Goal: Task Accomplishment & Management: Manage account settings

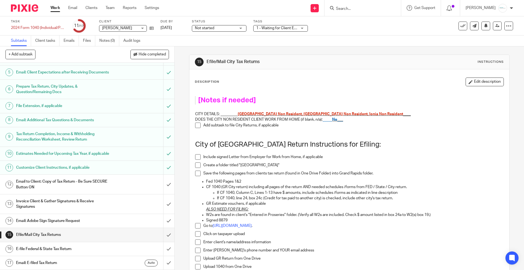
scroll to position [76, 0]
click at [69, 186] on h1 "Email to Client: Copy of Tax Return - Be Sure SECURE Button ON" at bounding box center [63, 184] width 94 height 14
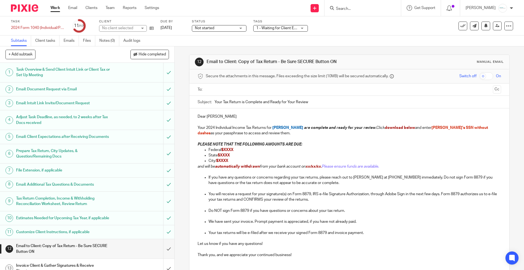
click at [227, 88] on input "text" at bounding box center [349, 89] width 283 height 6
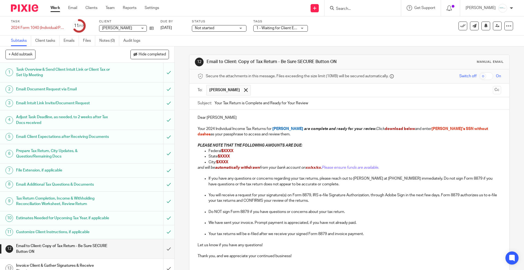
click at [482, 92] on ul "[PERSON_NAME]" at bounding box center [349, 89] width 286 height 13
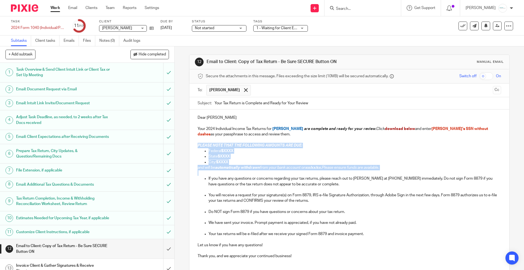
drag, startPoint x: 195, startPoint y: 146, endPoint x: 443, endPoint y: 171, distance: 249.3
click at [443, 171] on div "Dear Brian Clinger Your 2024 Individual Income Tax Returns for Brian Clinger ar…" at bounding box center [349, 185] width 320 height 153
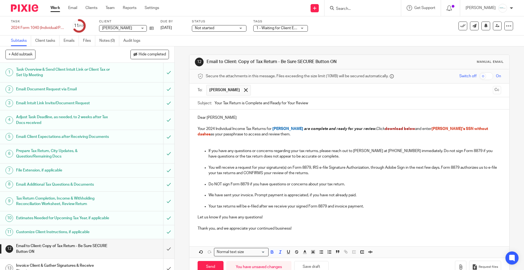
click at [479, 76] on input "checkbox" at bounding box center [486, 76] width 14 height 8
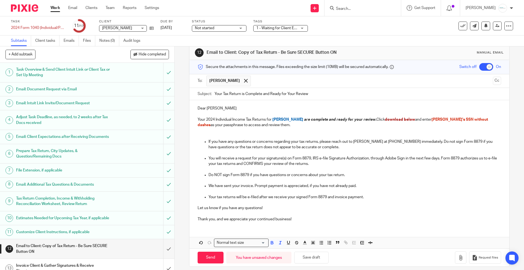
scroll to position [14, 0]
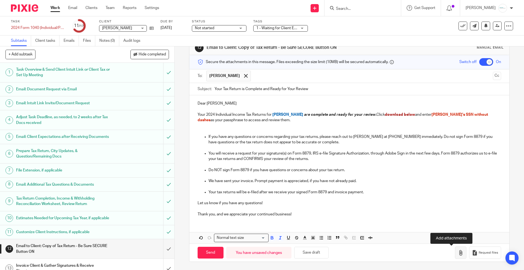
click at [458, 255] on icon "button" at bounding box center [460, 252] width 5 height 5
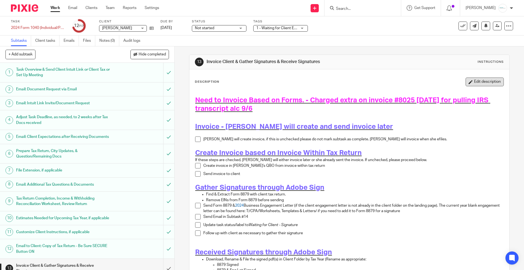
click at [469, 79] on button "Edit description" at bounding box center [485, 81] width 38 height 9
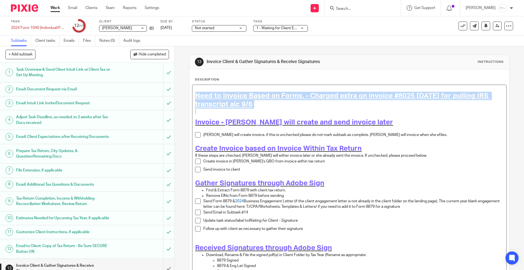
drag, startPoint x: 280, startPoint y: 112, endPoint x: 174, endPoint y: 95, distance: 107.5
click at [175, 95] on div "13 Invoice Client & Gather Signatures & Receive Signatures Instructions Descrip…" at bounding box center [349, 157] width 349 height 223
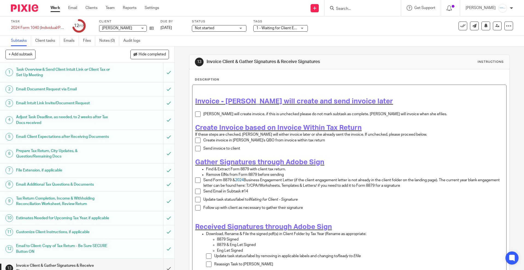
click at [196, 112] on span at bounding box center [197, 113] width 5 height 5
click at [281, 27] on span "1 - Waiting for Client Email - Questions/Records + 1" at bounding box center [299, 28] width 87 height 4
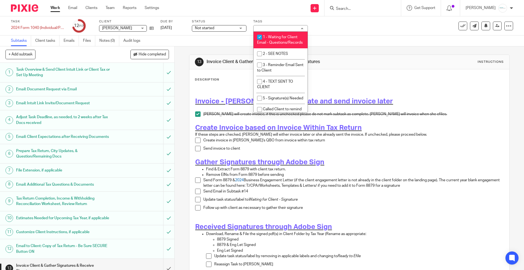
click at [281, 44] on li "1 - Waiting for Client Email - Questions/Records" at bounding box center [280, 40] width 54 height 17
checkbox input "false"
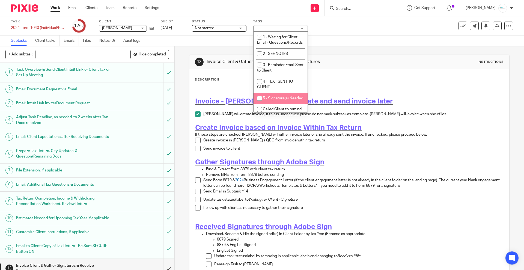
click at [278, 100] on span "5 - Signature(s) Needed" at bounding box center [283, 98] width 40 height 4
checkbox input "true"
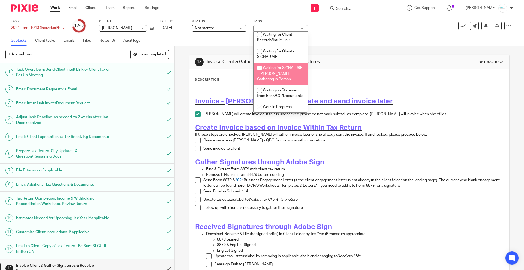
scroll to position [497, 0]
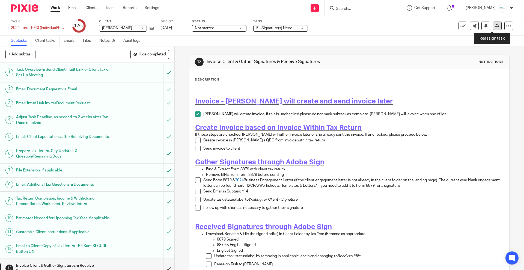
click at [495, 24] on icon at bounding box center [497, 26] width 4 height 4
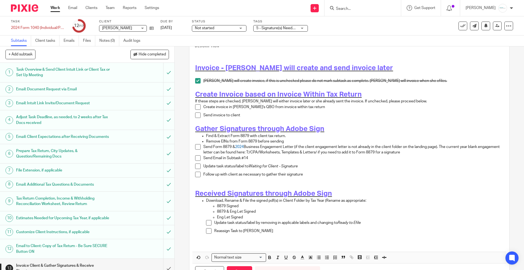
scroll to position [61, 0]
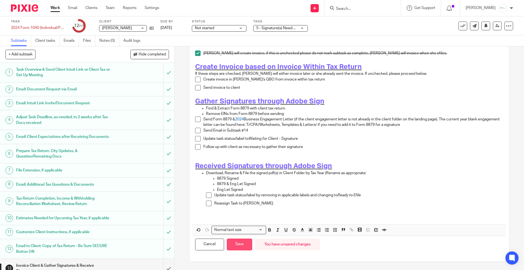
click at [240, 240] on button "Save" at bounding box center [239, 244] width 25 height 12
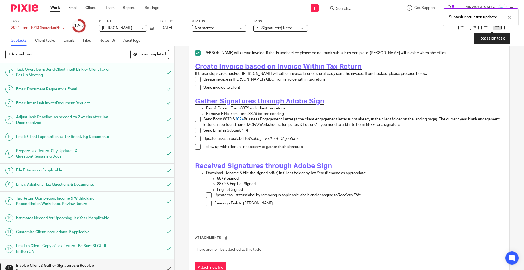
click at [493, 29] on link at bounding box center [497, 26] width 9 height 9
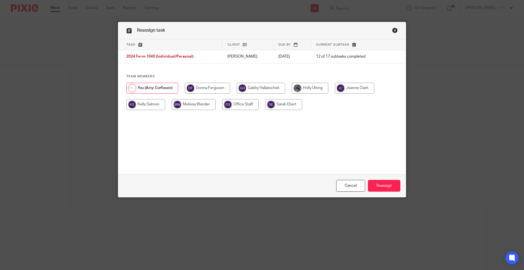
click at [261, 84] on input "radio" at bounding box center [261, 88] width 49 height 11
radio input "true"
click at [383, 183] on input "Reassign" at bounding box center [384, 186] width 32 height 12
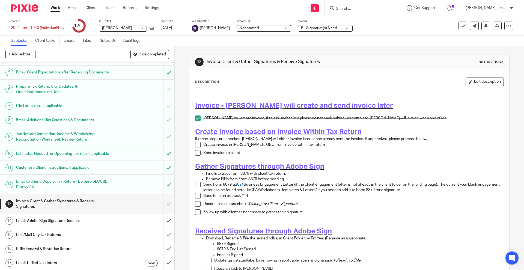
scroll to position [76, 0]
click at [57, 235] on h1 "Efile/Mail City Tax Returns" at bounding box center [63, 235] width 94 height 8
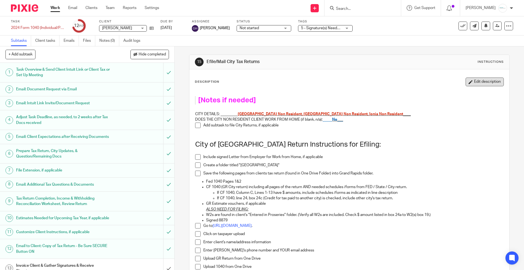
click at [472, 82] on button "Edit description" at bounding box center [485, 81] width 38 height 9
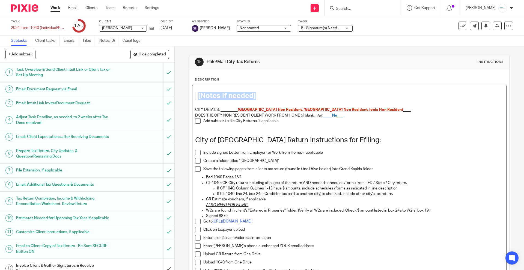
drag, startPoint x: 268, startPoint y: 94, endPoint x: 185, endPoint y: 94, distance: 82.9
click at [184, 94] on div "15 Efile/Mail City Tax Returns Instructions Description [Notes if needed] CITY …" at bounding box center [349, 157] width 349 height 223
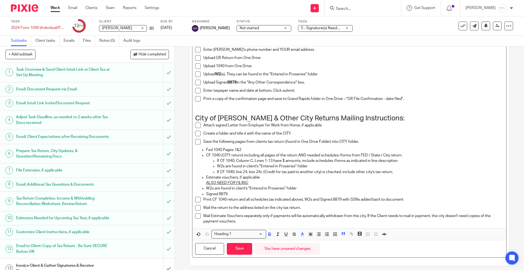
scroll to position [209, 0]
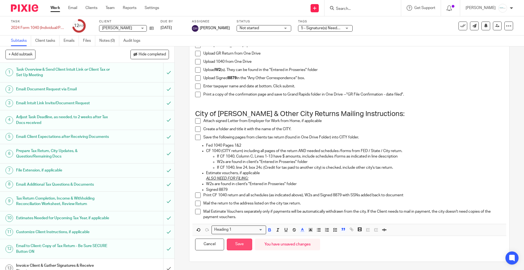
click at [238, 245] on button "Save" at bounding box center [239, 244] width 25 height 12
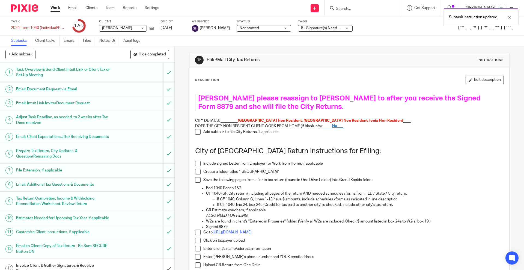
scroll to position [0, 0]
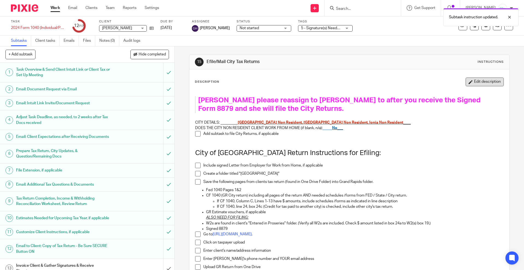
click at [474, 81] on button "Edit description" at bounding box center [485, 81] width 38 height 9
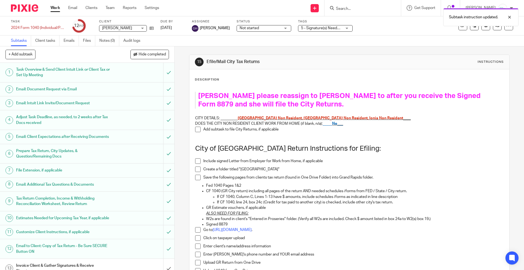
click at [324, 106] on h1 "Gabby please reassign to Holly to after you receive the Signed Form 8879 and sh…" at bounding box center [345, 100] width 294 height 17
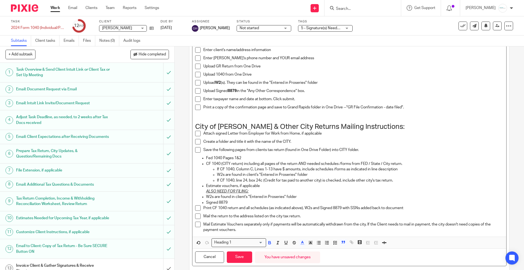
scroll to position [217, 0]
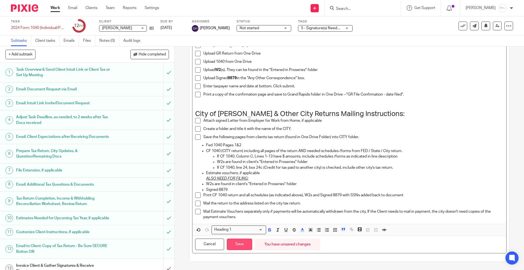
click at [239, 238] on button "Save" at bounding box center [239, 244] width 25 height 12
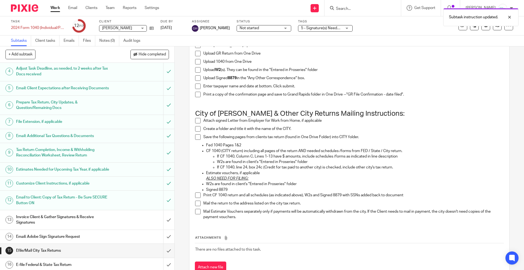
scroll to position [76, 0]
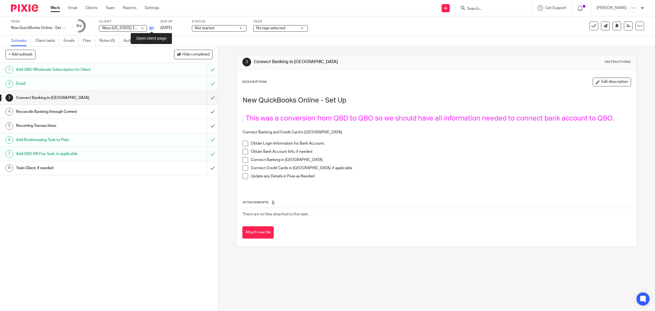
click at [151, 29] on icon at bounding box center [152, 28] width 4 height 4
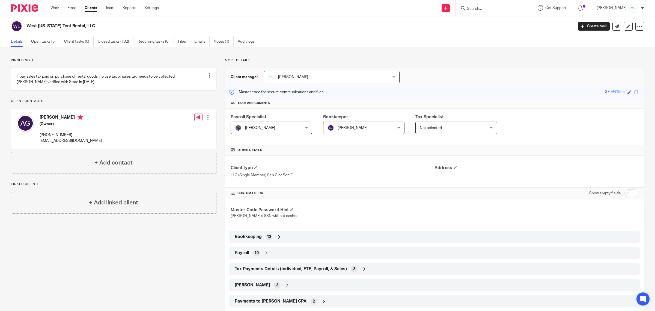
click at [628, 192] on input "checkbox" at bounding box center [631, 193] width 14 height 8
checkbox input "true"
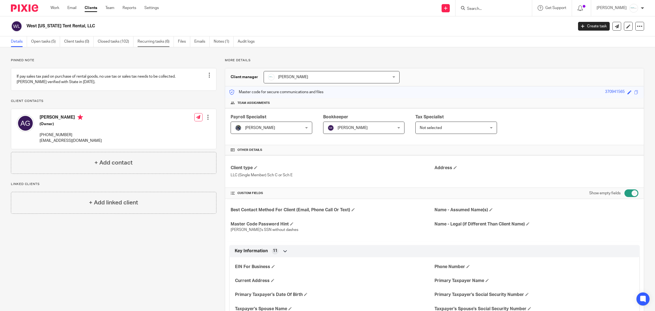
click at [151, 45] on link "Recurring tasks (6)" at bounding box center [156, 41] width 36 height 11
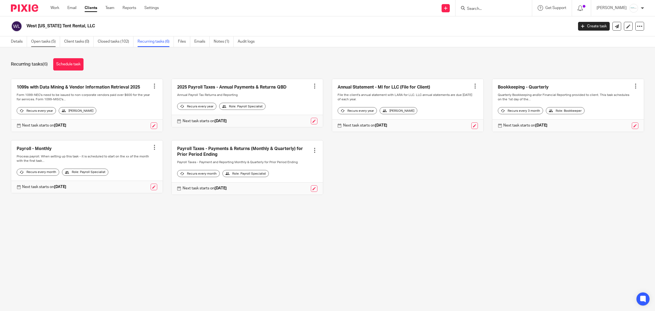
click at [52, 44] on link "Open tasks (5)" at bounding box center [45, 41] width 29 height 11
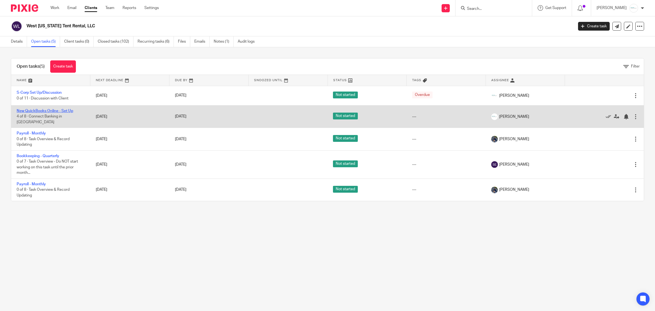
click at [49, 112] on link "New QuickBooks Online - Set Up" at bounding box center [45, 111] width 56 height 4
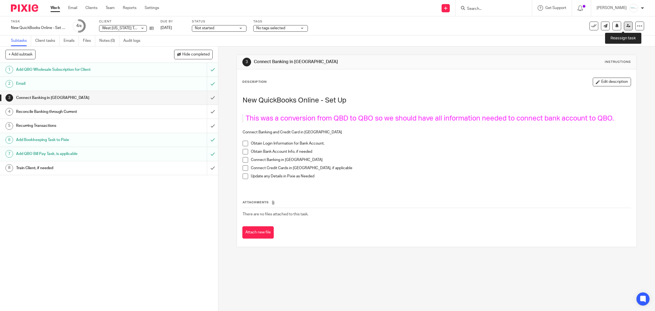
click at [624, 28] on link at bounding box center [628, 26] width 9 height 9
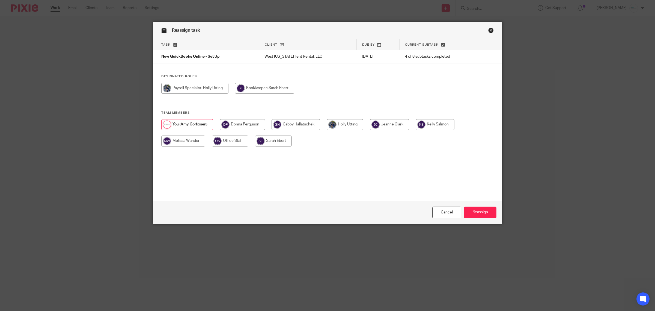
click at [262, 141] on input "radio" at bounding box center [273, 140] width 37 height 11
radio input "true"
click at [475, 212] on input "Reassign" at bounding box center [480, 212] width 32 height 12
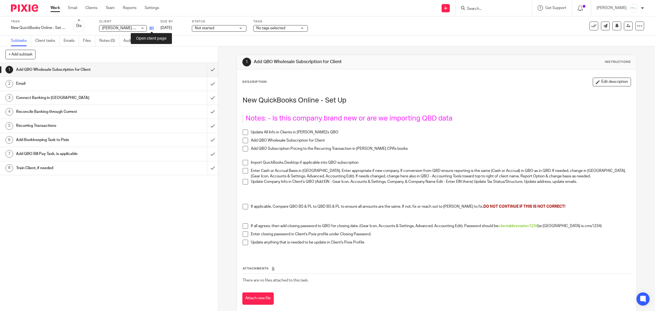
click at [150, 28] on icon at bounding box center [152, 28] width 4 height 4
click at [206, 71] on input "submit" at bounding box center [109, 70] width 218 height 14
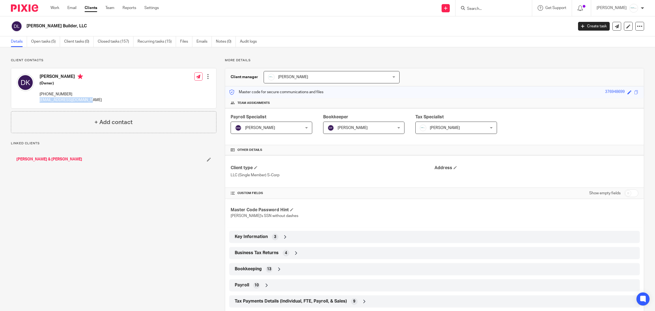
drag, startPoint x: 90, startPoint y: 99, endPoint x: 39, endPoint y: 101, distance: 51.3
click at [39, 101] on div "[PERSON_NAME] (Owner) [PHONE_NUMBER] [EMAIL_ADDRESS][DOMAIN_NAME] Edit contact …" at bounding box center [113, 88] width 205 height 40
drag, startPoint x: 69, startPoint y: 94, endPoint x: 37, endPoint y: 93, distance: 31.7
click at [37, 93] on div "[PERSON_NAME] (Owner) [PHONE_NUMBER] [EMAIL_ADDRESS][DOMAIN_NAME]" at bounding box center [59, 88] width 85 height 34
copy p "[PHONE_NUMBER]"
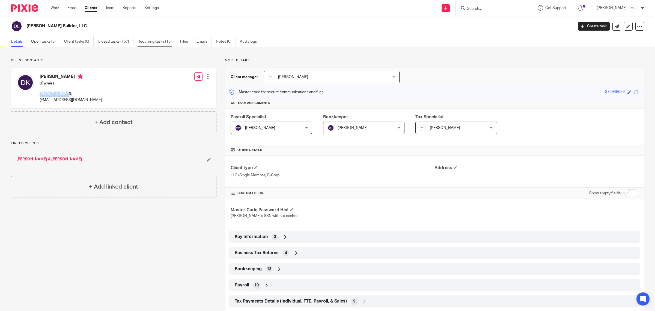
click at [157, 44] on link "Recurring tasks (15)" at bounding box center [157, 41] width 38 height 11
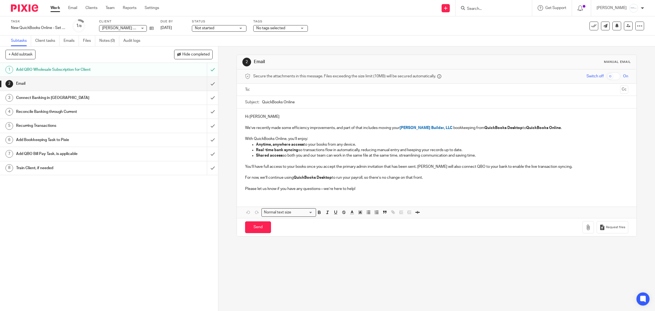
click at [286, 89] on input "text" at bounding box center [436, 89] width 363 height 6
click at [620, 89] on button "Cc" at bounding box center [624, 90] width 8 height 8
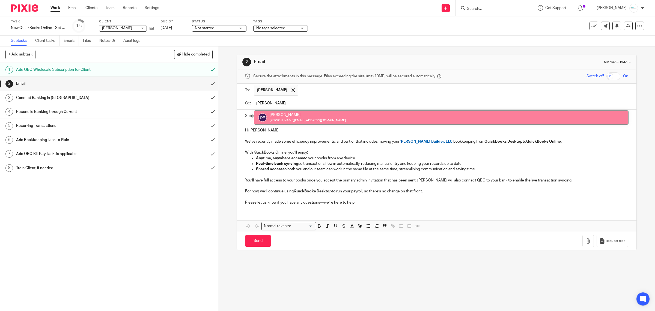
type input "donn"
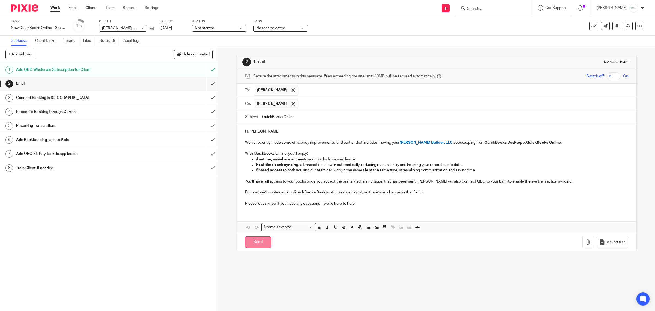
click at [254, 246] on input "Send" at bounding box center [258, 242] width 26 height 12
type input "Sent"
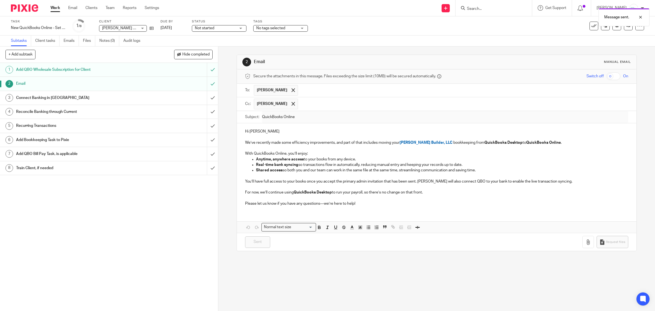
click at [156, 91] on link "3 Connect Banking in QBO" at bounding box center [103, 98] width 207 height 14
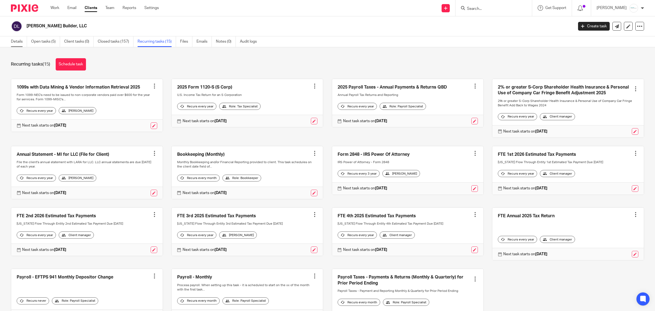
click at [19, 41] on link "Details" at bounding box center [19, 41] width 16 height 11
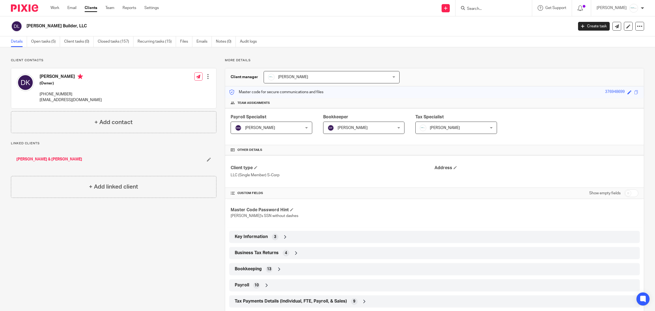
click at [626, 192] on input "checkbox" at bounding box center [631, 193] width 14 height 8
checkbox input "true"
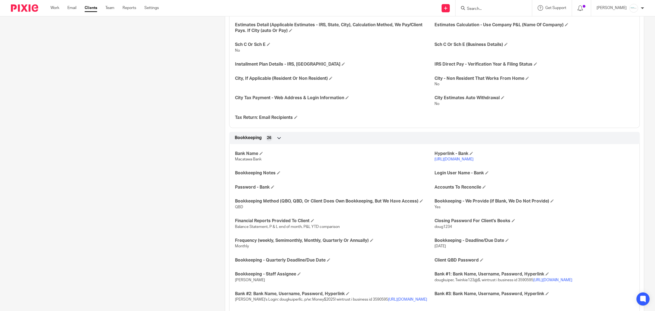
scroll to position [478, 0]
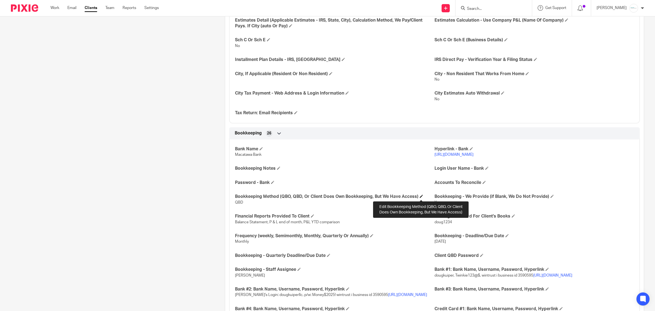
click at [422, 196] on span at bounding box center [421, 195] width 3 height 3
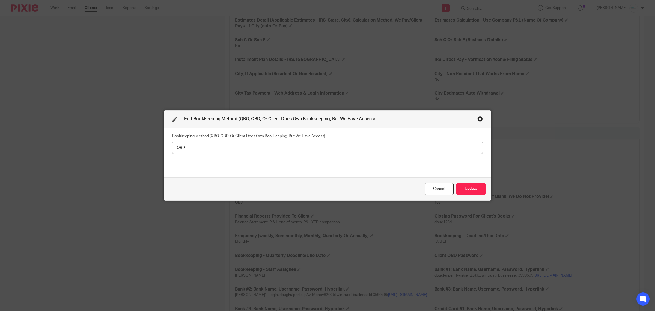
drag, startPoint x: 207, startPoint y: 147, endPoint x: 153, endPoint y: 147, distance: 54.0
click at [153, 147] on div "Edit Bookkeeping Method (QBO, QBD, Or Client Does Own Bookkeeping, But We Have …" at bounding box center [327, 155] width 655 height 311
type input "QBO Ledger - We Do Bookkeeping"
click at [469, 189] on button "Update" at bounding box center [470, 189] width 29 height 12
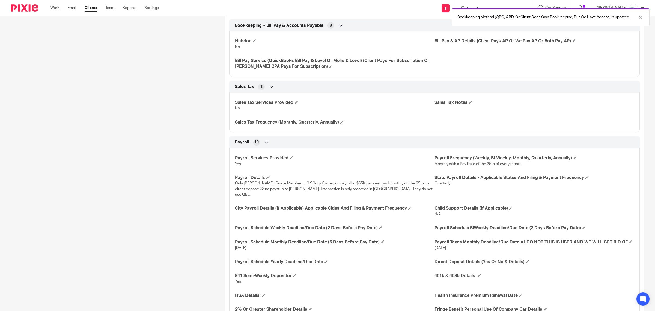
scroll to position [853, 0]
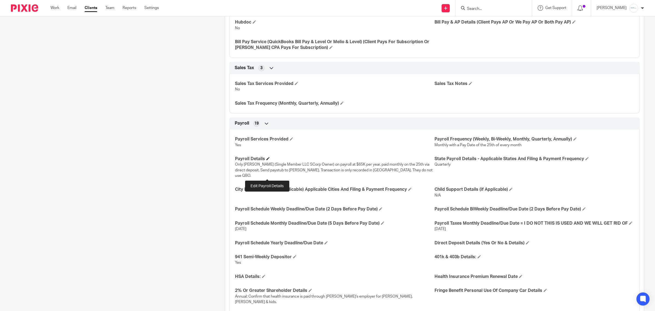
click at [266, 160] on span at bounding box center [267, 158] width 3 height 3
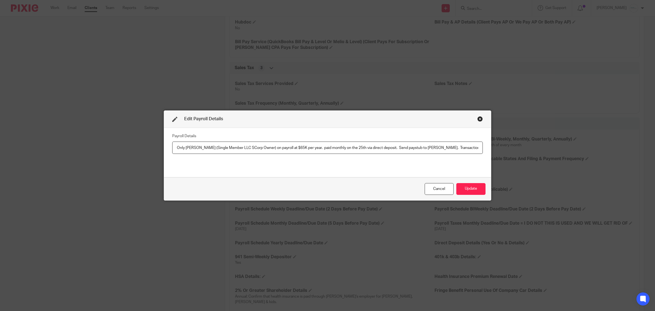
scroll to position [0, 55]
drag, startPoint x: 374, startPoint y: 148, endPoint x: 490, endPoint y: 148, distance: 116.0
click at [490, 148] on div "Edit Payroll Details Payroll Details Only Doug (Single Member LLC SCorp Owner) …" at bounding box center [327, 155] width 655 height 311
type input "Only Doug (Single Member LLC SCorp Owner) on payroll at $65K per year. paid mon…"
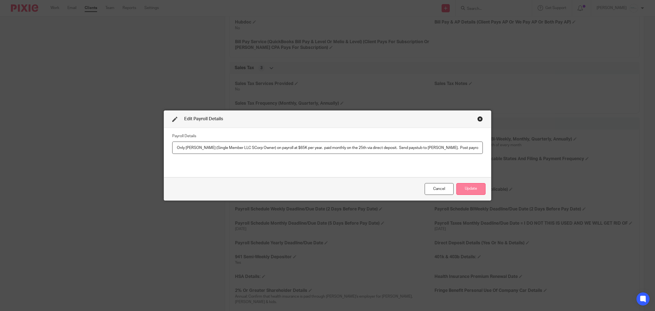
click at [468, 188] on button "Update" at bounding box center [470, 189] width 29 height 12
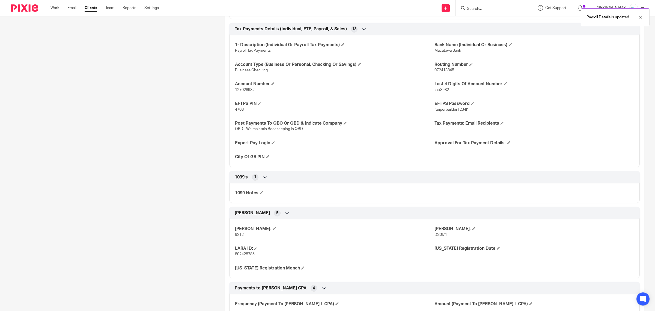
scroll to position [1160, 0]
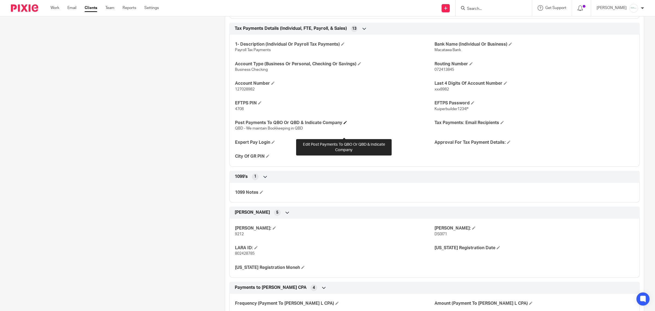
click at [344, 124] on span at bounding box center [345, 122] width 3 height 3
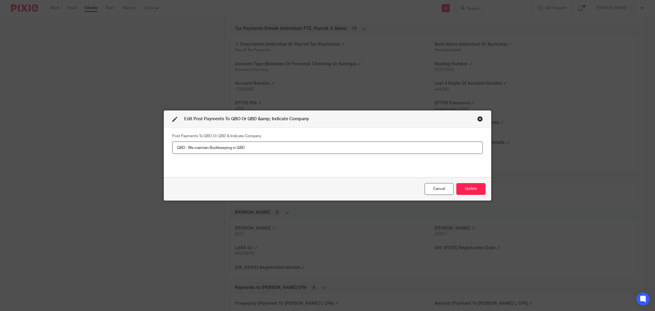
drag, startPoint x: 261, startPoint y: 148, endPoint x: 170, endPoint y: 145, distance: 90.9
click at [172, 145] on input "QBD - We maintain Bookkeeping in QBD" at bounding box center [327, 147] width 311 height 12
type input "QBO"
click at [467, 190] on button "Update" at bounding box center [470, 189] width 29 height 12
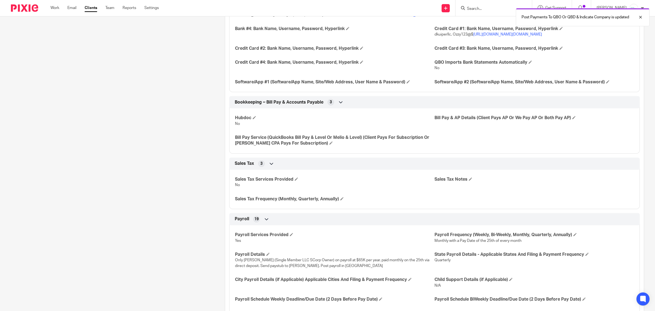
scroll to position [750, 0]
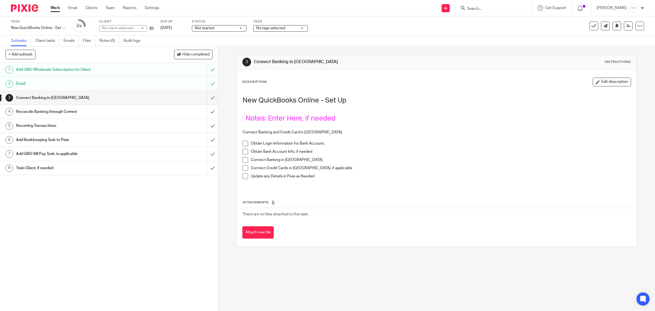
click at [598, 82] on button "Edit description" at bounding box center [612, 81] width 38 height 9
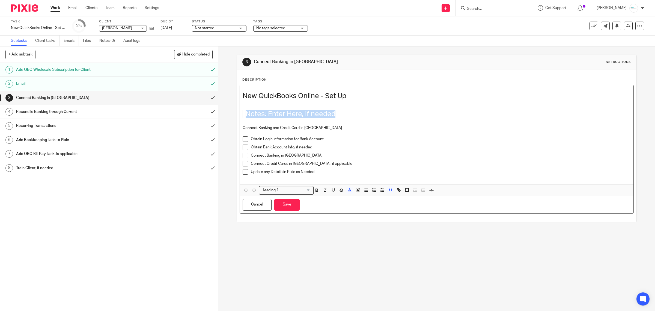
drag, startPoint x: 339, startPoint y: 114, endPoint x: 243, endPoint y: 114, distance: 96.3
click at [243, 114] on blockquote "Notes: Enter Here, if needed" at bounding box center [431, 114] width 377 height 8
click at [291, 206] on button "Save" at bounding box center [286, 205] width 25 height 12
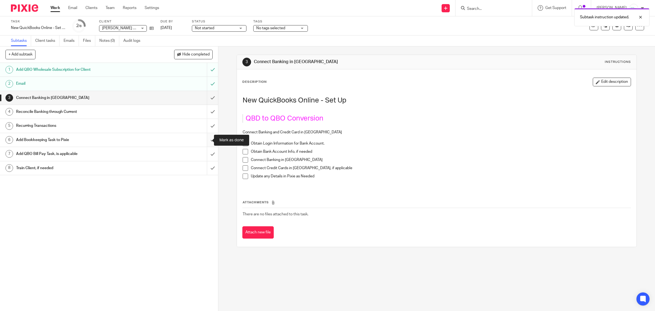
click at [204, 142] on input "submit" at bounding box center [109, 140] width 218 height 14
click at [206, 156] on input "submit" at bounding box center [109, 154] width 218 height 14
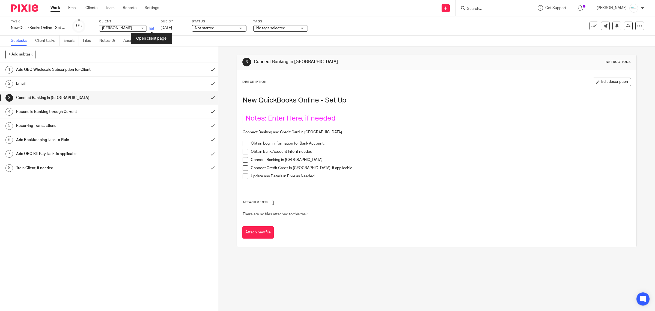
click at [152, 28] on icon at bounding box center [152, 28] width 4 height 4
click at [207, 70] on input "submit" at bounding box center [109, 70] width 218 height 14
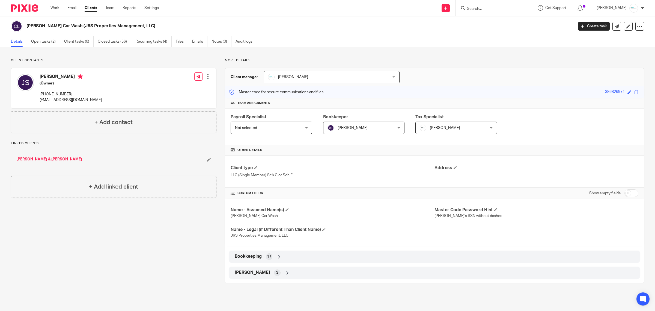
click at [627, 195] on input "checkbox" at bounding box center [631, 193] width 14 height 8
checkbox input "true"
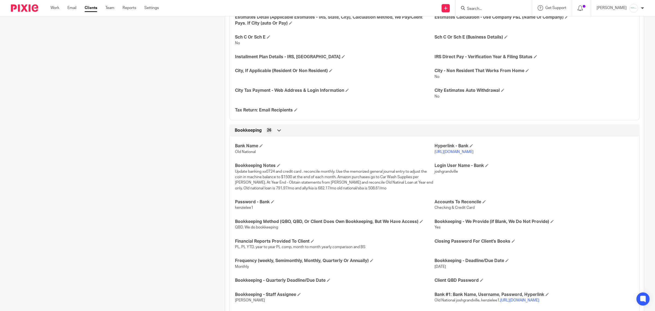
scroll to position [478, 0]
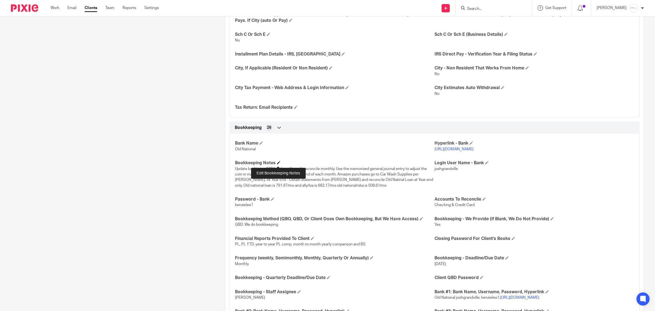
click at [278, 164] on span at bounding box center [278, 162] width 3 height 3
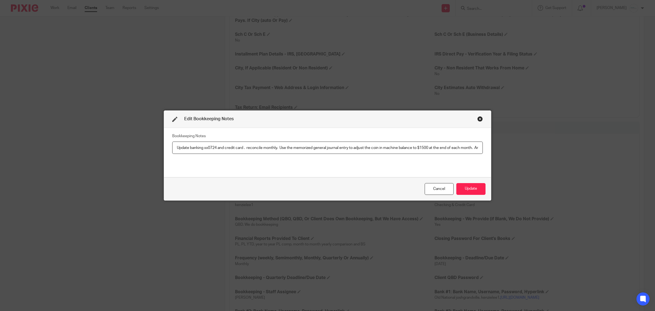
scroll to position [0, 395]
click at [438, 190] on div "Cancel" at bounding box center [439, 189] width 29 height 12
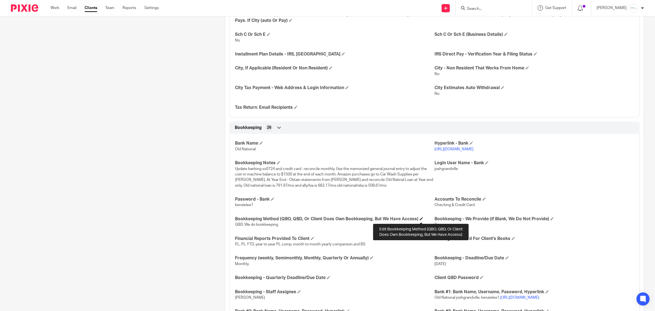
click at [420, 217] on span at bounding box center [421, 218] width 3 height 3
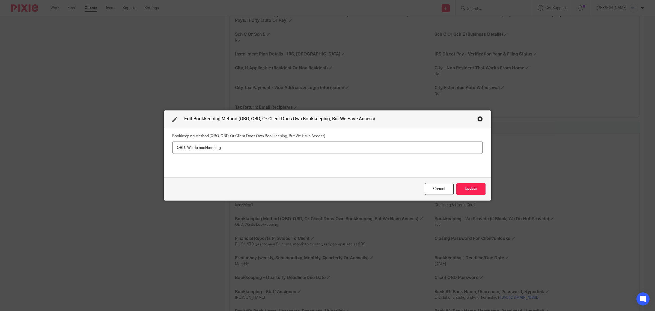
drag, startPoint x: 184, startPoint y: 147, endPoint x: 153, endPoint y: 147, distance: 30.3
click at [153, 147] on div "Edit Bookkeeping Method (QBO, QBD, Or Client Does Own Bookkeeping, But We Have …" at bounding box center [327, 155] width 655 height 311
type input "QBO Ledger - We Do Bookkeeping"
click at [466, 187] on button "Update" at bounding box center [470, 189] width 29 height 12
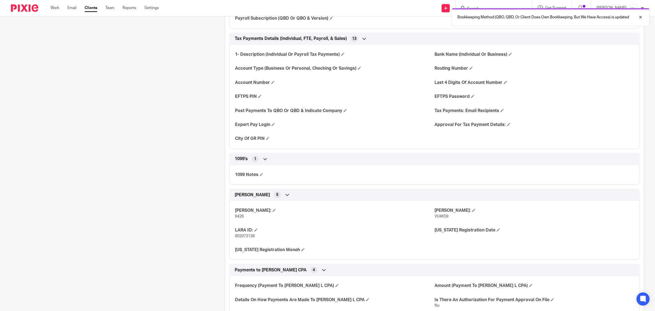
scroll to position [1160, 0]
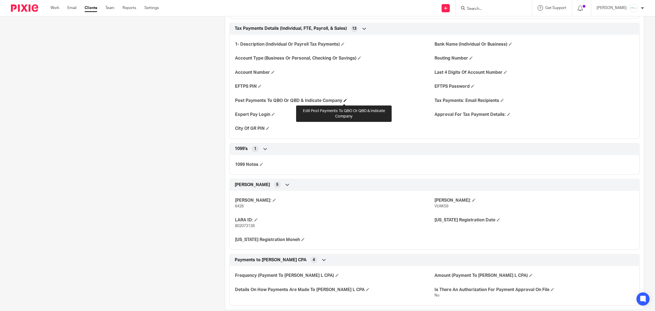
click at [344, 101] on span at bounding box center [345, 100] width 3 height 3
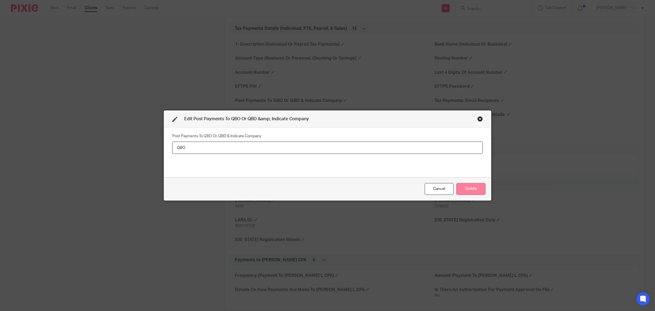
type input "QBO"
click at [461, 184] on button "Update" at bounding box center [470, 189] width 29 height 12
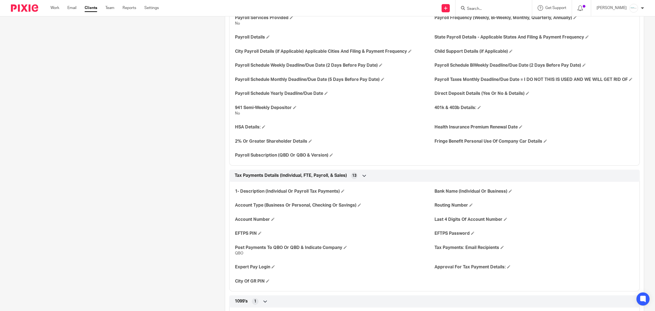
scroll to position [971, 0]
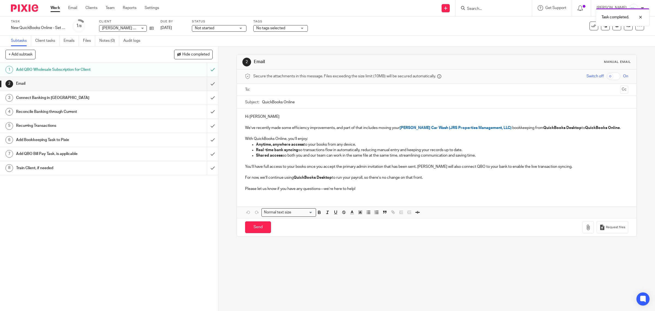
click at [285, 89] on input "text" at bounding box center [436, 89] width 363 height 6
click at [620, 91] on button "Cc" at bounding box center [624, 90] width 8 height 8
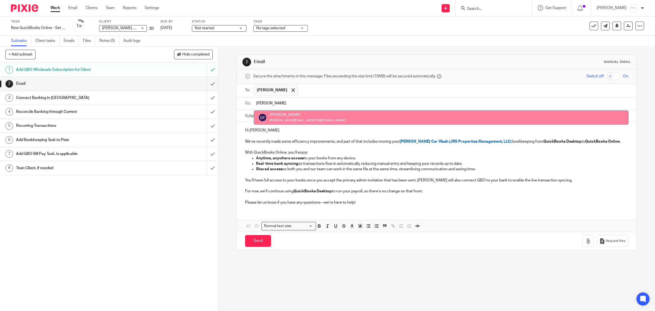
type input "donn"
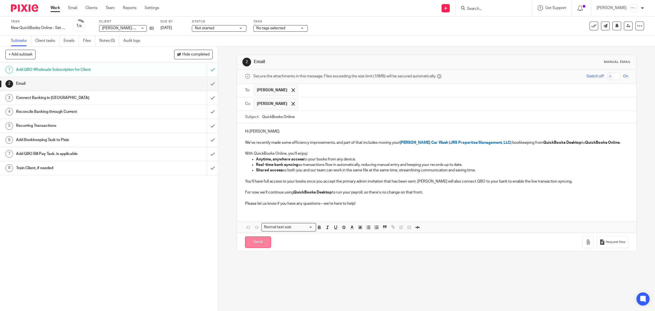
click at [257, 243] on input "Send" at bounding box center [258, 242] width 26 height 12
type input "Sent"
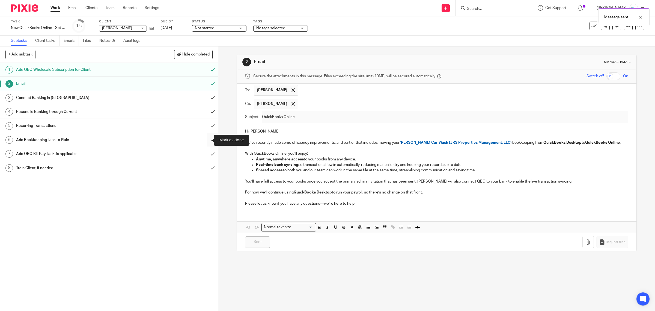
click at [203, 139] on input "submit" at bounding box center [109, 140] width 218 height 14
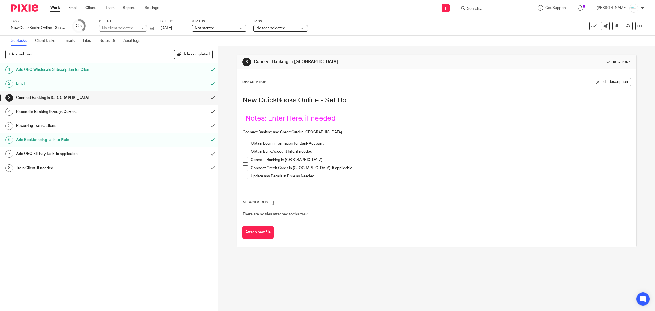
click at [204, 154] on input "submit" at bounding box center [109, 154] width 218 height 14
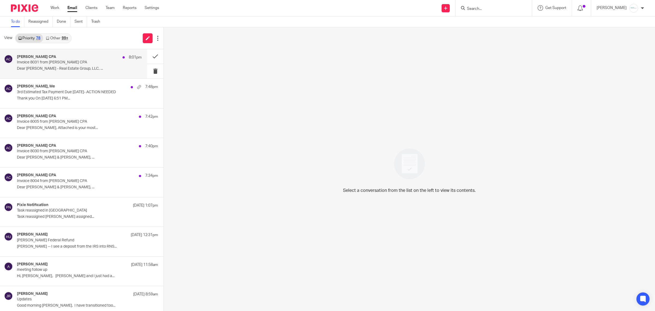
click at [89, 68] on p "Dear [PERSON_NAME] - Real Estate Group, LLC, ..." at bounding box center [79, 68] width 125 height 5
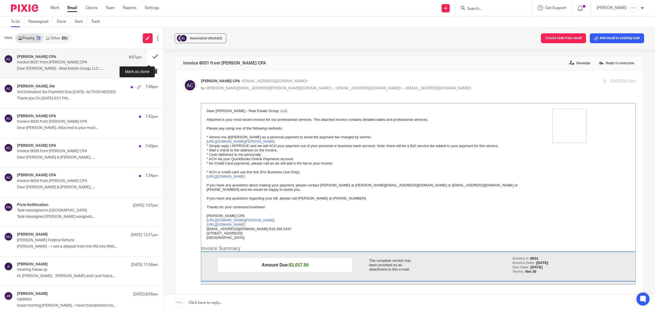
click at [150, 59] on button at bounding box center [155, 56] width 16 height 14
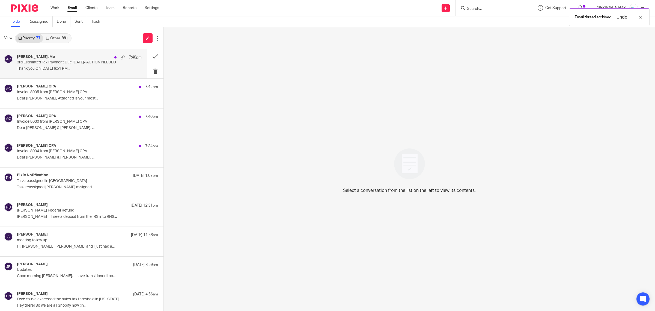
click at [55, 63] on p "3rd Estimated Tax Payment Due [DATE]- ACTION NEEDED" at bounding box center [67, 62] width 100 height 5
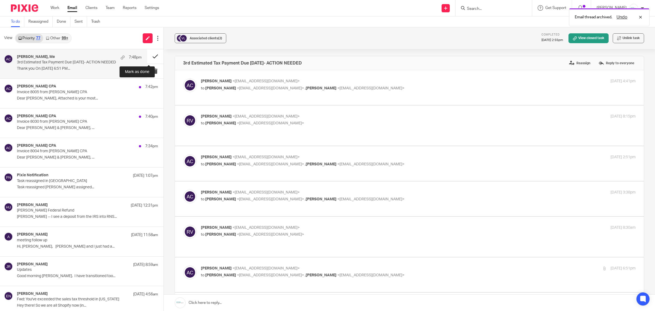
click at [148, 56] on button at bounding box center [155, 56] width 16 height 14
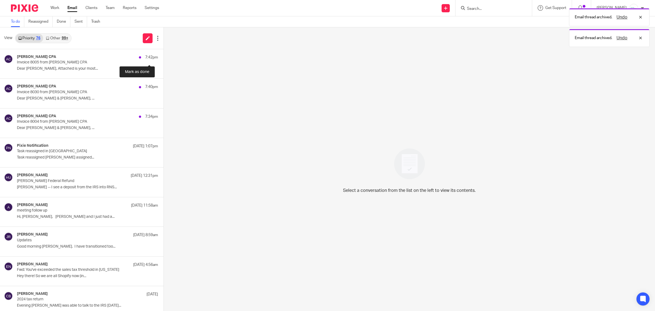
click at [163, 56] on button at bounding box center [165, 56] width 4 height 14
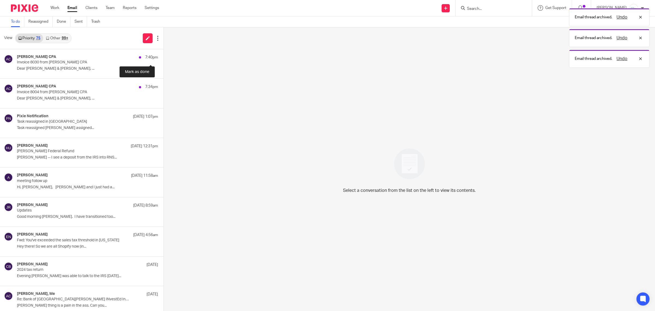
click at [163, 56] on button at bounding box center [165, 56] width 4 height 14
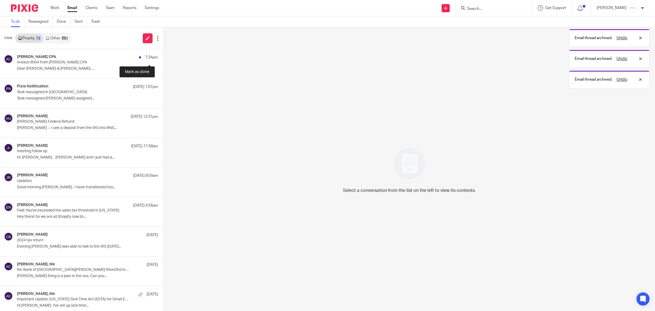
click at [163, 56] on button at bounding box center [165, 56] width 4 height 14
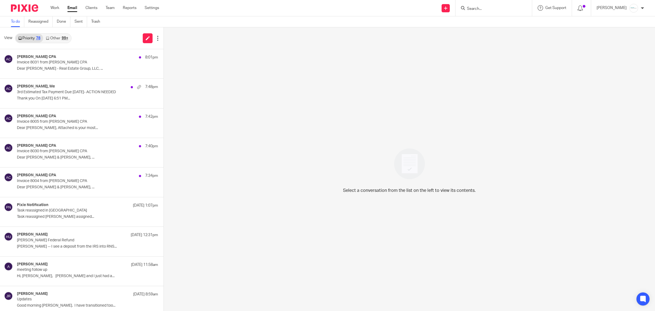
click at [485, 7] on input "Search" at bounding box center [490, 9] width 49 height 5
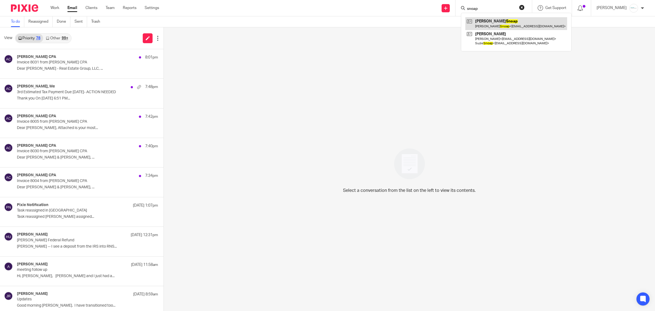
type input "snoap"
click at [505, 23] on link at bounding box center [516, 23] width 102 height 13
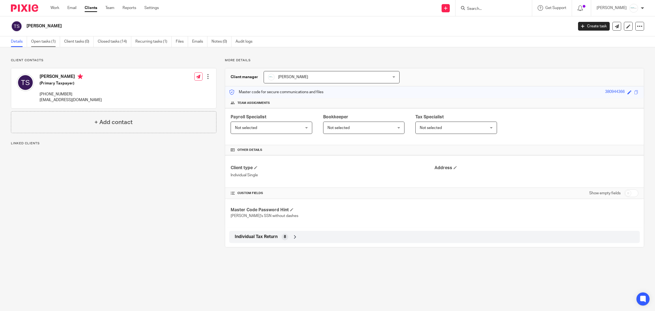
click at [45, 43] on link "Open tasks (1)" at bounding box center [45, 41] width 29 height 11
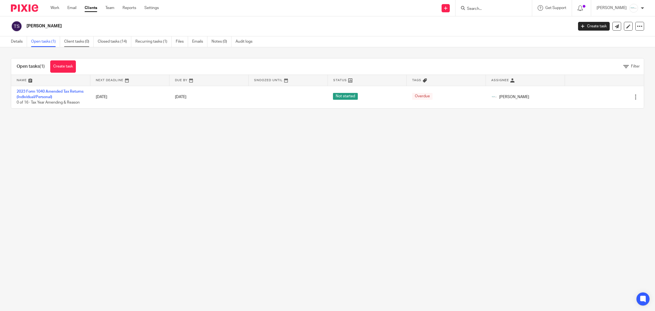
click at [94, 45] on link "Client tasks (0)" at bounding box center [78, 41] width 29 height 11
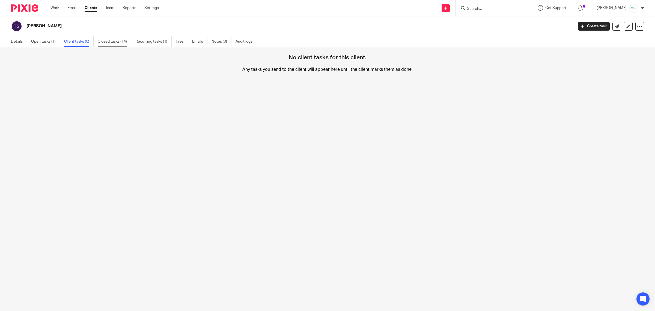
click at [108, 43] on link "Closed tasks (14)" at bounding box center [115, 41] width 34 height 11
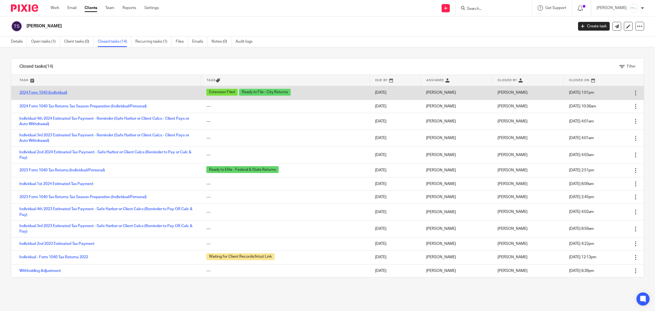
click at [47, 93] on link "2024 Form 1040 (Individual)" at bounding box center [43, 93] width 48 height 4
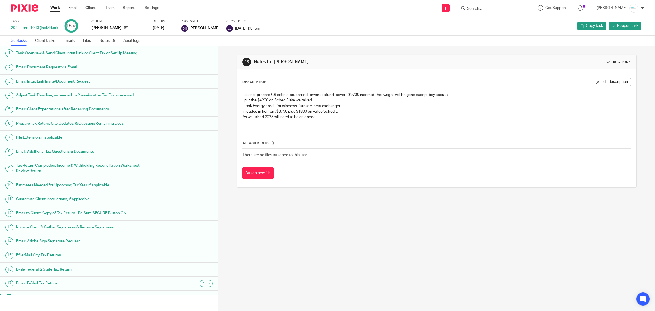
click at [499, 10] on input "Search" at bounding box center [490, 9] width 49 height 5
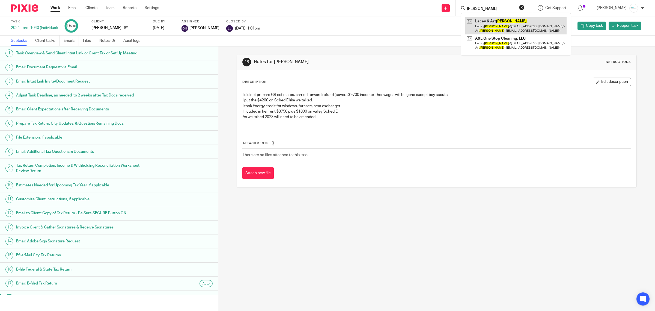
type input "[PERSON_NAME]"
click at [509, 21] on link at bounding box center [515, 25] width 101 height 17
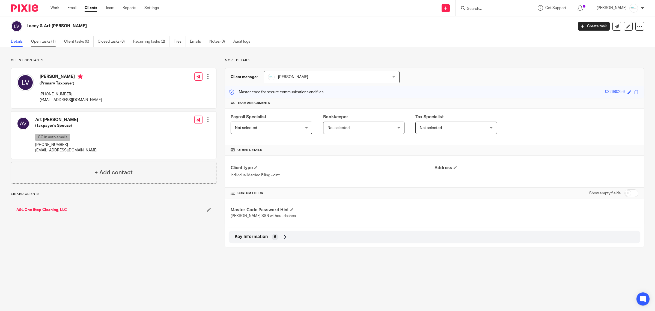
click at [41, 42] on link "Open tasks (1)" at bounding box center [45, 41] width 29 height 11
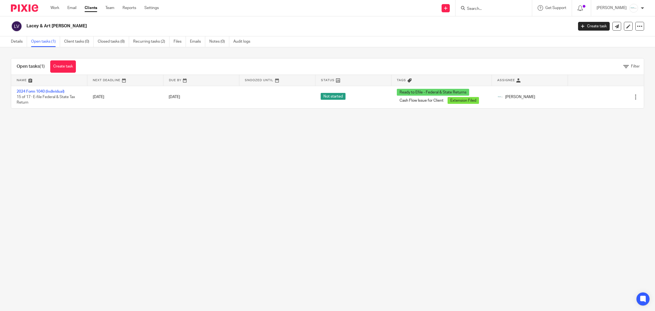
click at [497, 11] on div at bounding box center [493, 8] width 76 height 16
click at [492, 9] on input "Search" at bounding box center [490, 9] width 49 height 5
type input "[PERSON_NAME]"
click at [502, 21] on link at bounding box center [516, 25] width 103 height 17
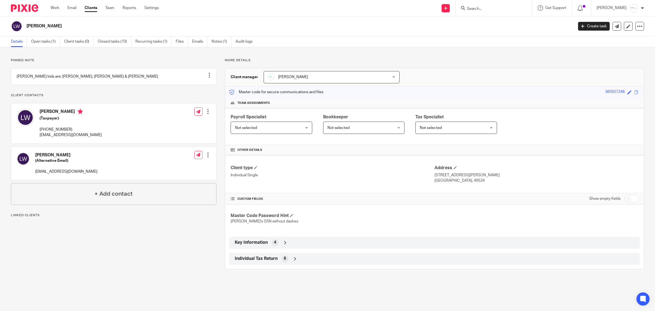
click at [45, 46] on link "Open tasks (1)" at bounding box center [45, 41] width 29 height 11
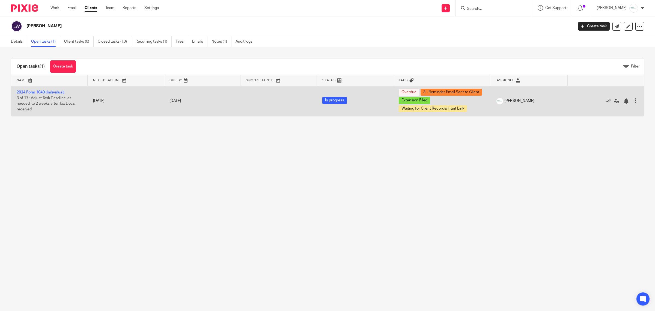
click at [44, 94] on td "2024 Form 1040 (Individual) 3 of 17 · Adjust Task Deadline, as needed, to 2 wee…" at bounding box center [49, 101] width 76 height 30
click at [45, 93] on link "2024 Form 1040 (Individual)" at bounding box center [41, 92] width 48 height 4
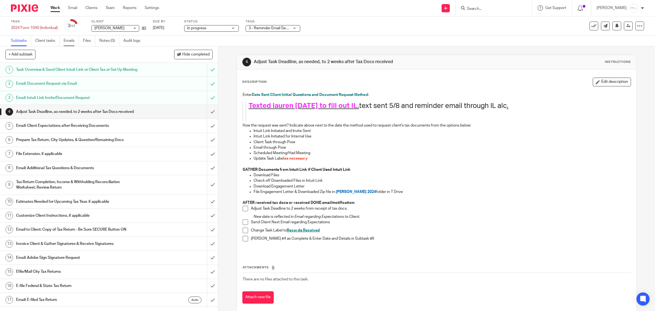
click at [73, 41] on link "Emails" at bounding box center [71, 40] width 15 height 11
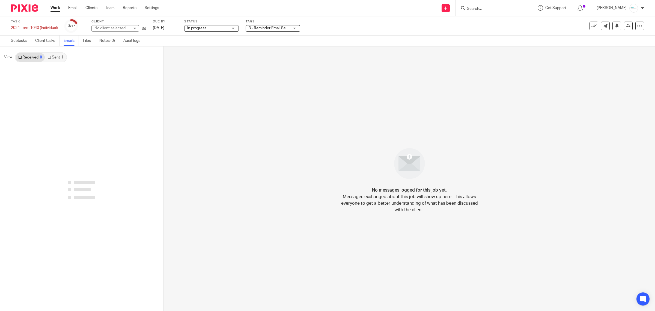
click at [58, 58] on link "Sent 1" at bounding box center [55, 57] width 21 height 9
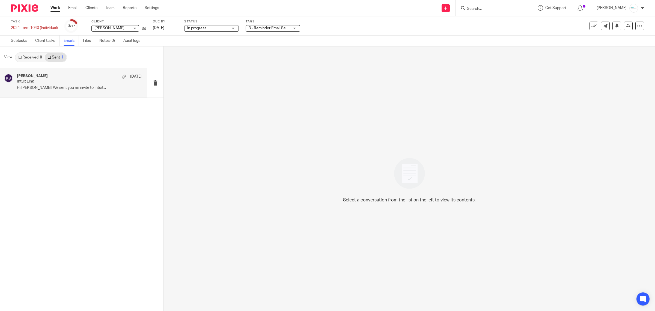
drag, startPoint x: 63, startPoint y: 81, endPoint x: 86, endPoint y: 86, distance: 23.7
click at [63, 81] on p "Intuit Link" at bounding box center [67, 81] width 100 height 5
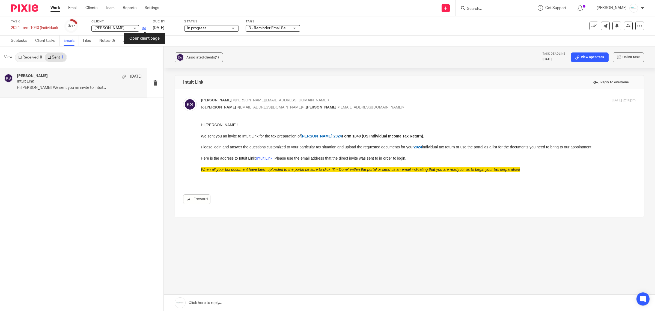
click at [145, 27] on icon at bounding box center [144, 28] width 4 height 4
click at [177, 29] on link "[DATE]" at bounding box center [165, 28] width 25 height 6
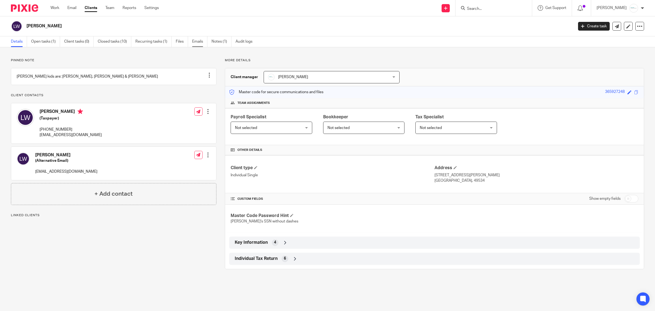
click at [199, 43] on link "Emails" at bounding box center [199, 41] width 15 height 11
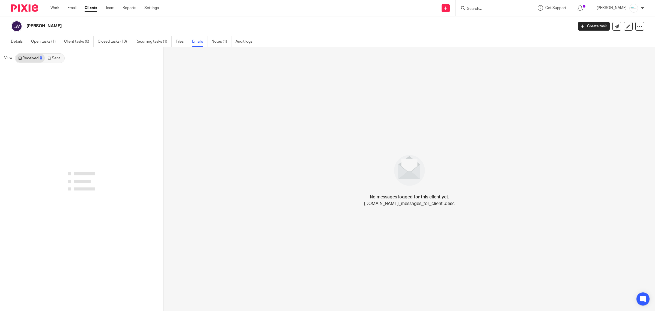
click at [57, 62] on link "Sent" at bounding box center [54, 58] width 19 height 9
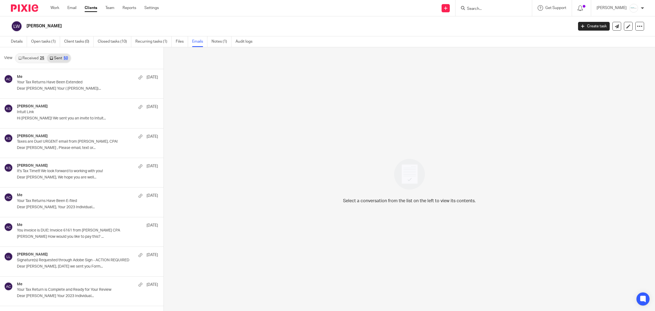
click at [75, 88] on p "Dear [PERSON_NAME] Your ( [PERSON_NAME])..." at bounding box center [87, 88] width 141 height 5
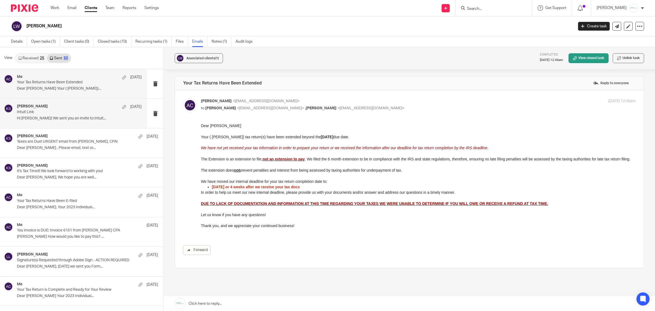
click at [66, 109] on div "[PERSON_NAME] [DATE]" at bounding box center [79, 106] width 125 height 5
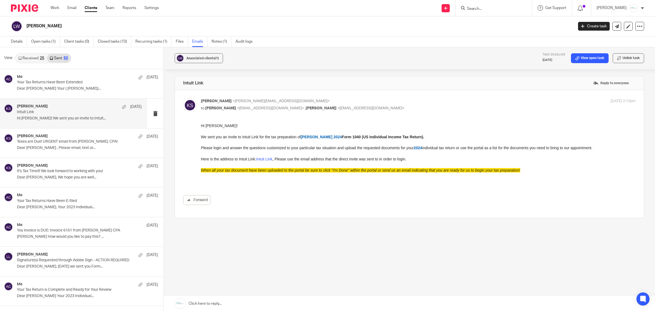
click at [220, 302] on link at bounding box center [409, 303] width 491 height 16
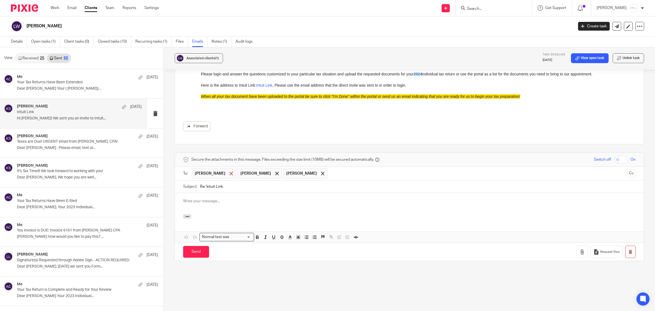
click at [228, 175] on div at bounding box center [231, 173] width 6 height 8
click at [217, 201] on p at bounding box center [409, 200] width 452 height 5
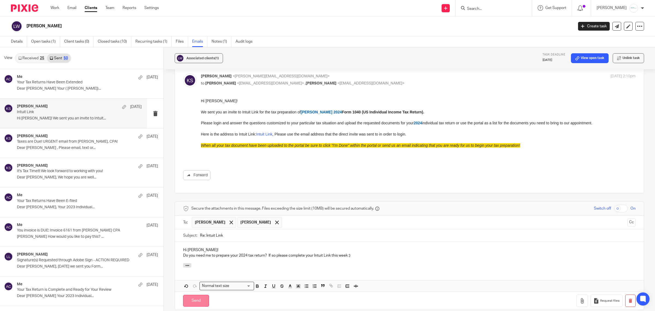
click at [196, 305] on input "Send" at bounding box center [196, 300] width 26 height 12
click at [44, 39] on link "Open tasks (1)" at bounding box center [45, 41] width 29 height 11
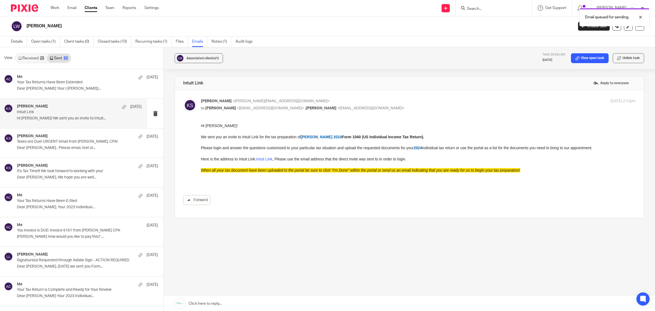
scroll to position [0, 0]
click at [44, 42] on link "Open tasks (1)" at bounding box center [45, 41] width 29 height 11
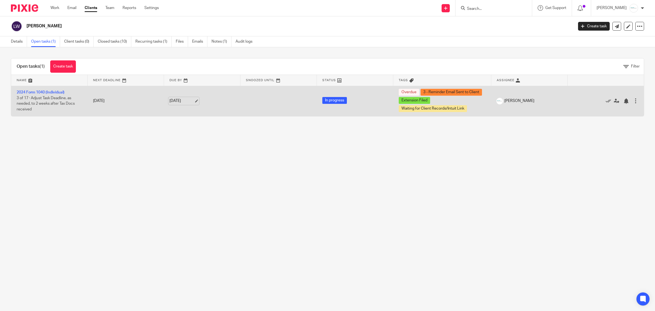
click at [192, 100] on link "[DATE]" at bounding box center [181, 101] width 25 height 6
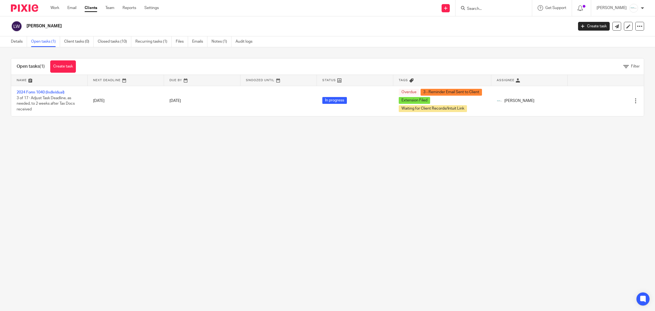
click at [496, 8] on input "Search" at bounding box center [490, 9] width 49 height 5
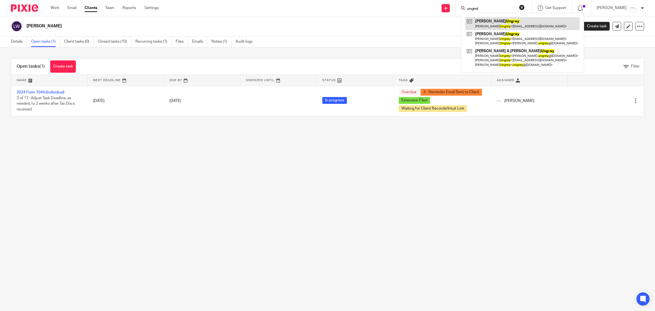
type input "ungret"
click at [504, 21] on link at bounding box center [522, 23] width 114 height 13
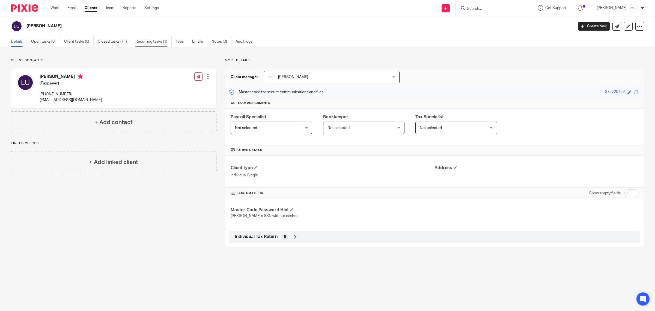
click at [162, 41] on link "Recurring tasks (1)" at bounding box center [153, 41] width 36 height 11
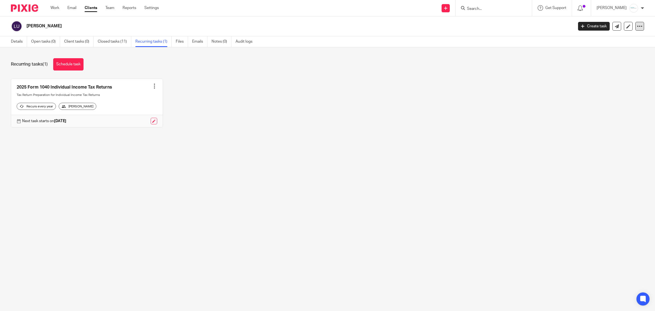
click at [637, 26] on icon at bounding box center [639, 25] width 5 height 5
click at [621, 54] on button "Archive client" at bounding box center [620, 55] width 30 height 7
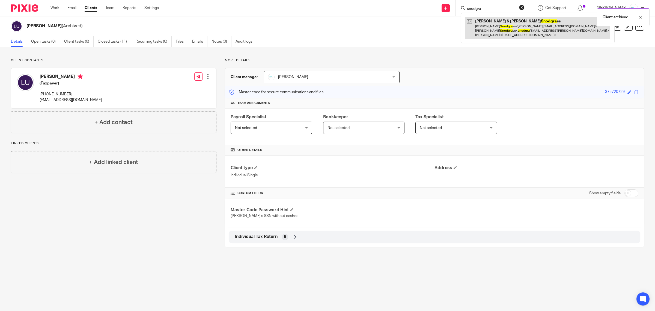
type input "snodgra"
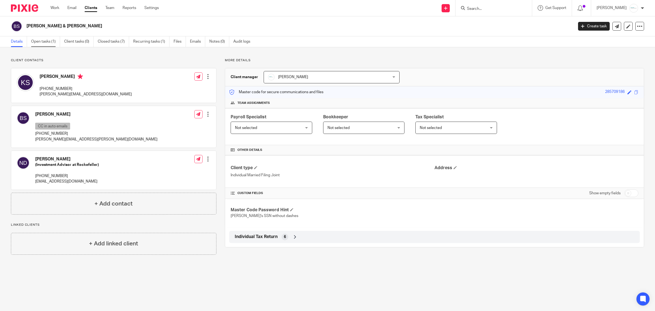
click at [43, 44] on link "Open tasks (1)" at bounding box center [45, 41] width 29 height 11
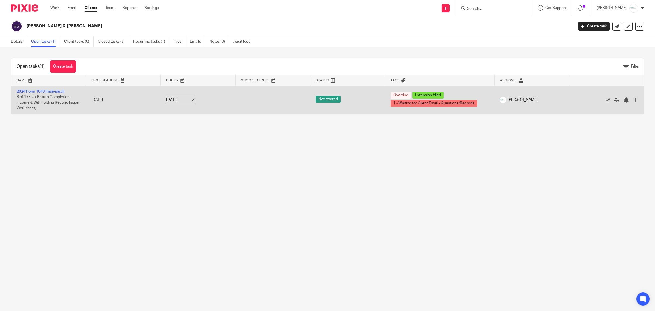
click at [181, 98] on link "[DATE]" at bounding box center [178, 100] width 25 height 6
click at [33, 88] on td "2024 Form 1040 (Individual) 8 of 17 · Tax Return Completion, Income & Withholdi…" at bounding box center [48, 100] width 75 height 28
click at [34, 87] on td "2024 Form 1040 (Individual) 8 of 17 · Tax Return Completion, Income & Withholdi…" at bounding box center [48, 100] width 75 height 28
click at [38, 94] on td "2024 Form 1040 (Individual) 8 of 17 · Tax Return Completion, Income & Withholdi…" at bounding box center [48, 100] width 75 height 28
click at [34, 90] on link "2024 Form 1040 (Individual)" at bounding box center [41, 91] width 48 height 4
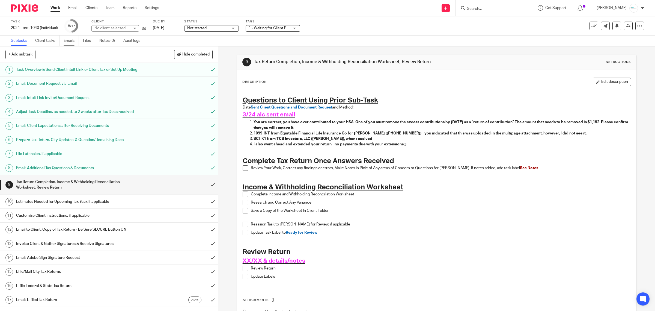
click at [70, 43] on link "Emails" at bounding box center [71, 40] width 15 height 11
click at [71, 40] on link "Emails" at bounding box center [71, 40] width 15 height 11
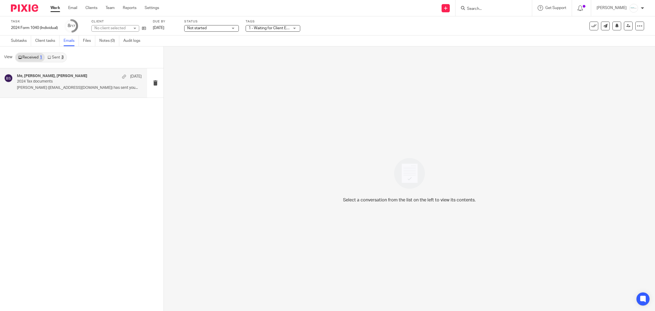
click at [68, 84] on div "Me, [PERSON_NAME], [PERSON_NAME] [DATE] Tax documents [PERSON_NAME] ([EMAIL_ADD…" at bounding box center [79, 83] width 125 height 18
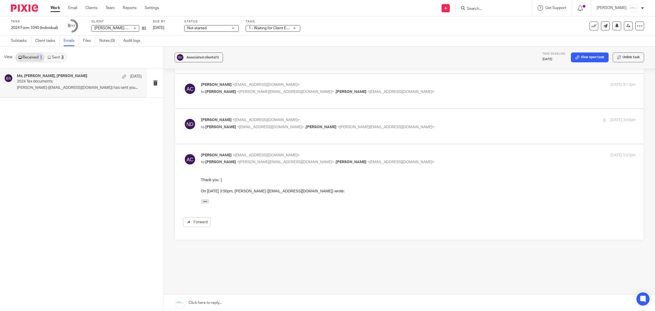
scroll to position [122, 0]
click at [306, 125] on span "KATHLEEN SNODGRASS" at bounding box center [321, 127] width 31 height 4
checkbox input "true"
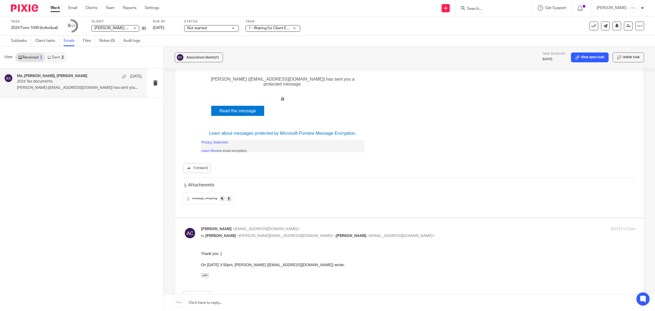
scroll to position [224, 0]
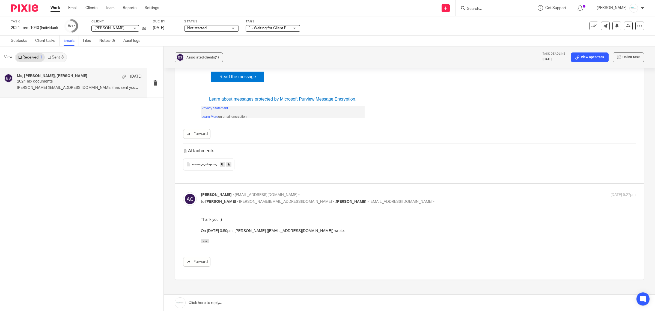
click at [220, 299] on link at bounding box center [409, 302] width 491 height 16
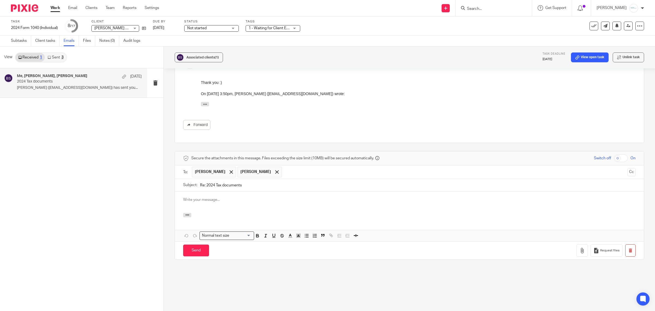
scroll to position [0, 0]
click at [275, 172] on span at bounding box center [277, 172] width 4 height 4
click at [264, 172] on input "text" at bounding box center [432, 171] width 386 height 11
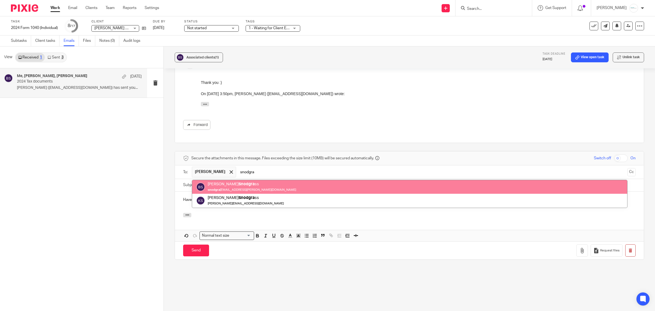
type input "snodgra"
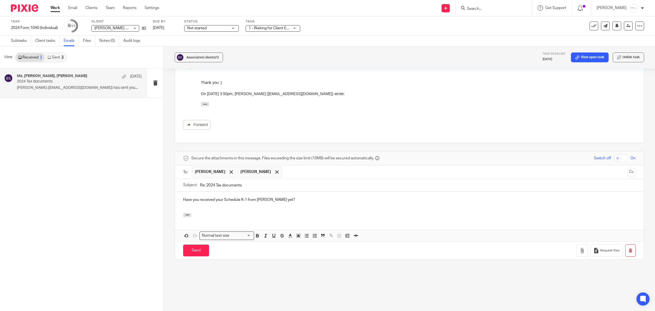
click at [299, 201] on p "Have you received your Schedule K-1 from Terryberry yet?" at bounding box center [409, 199] width 452 height 5
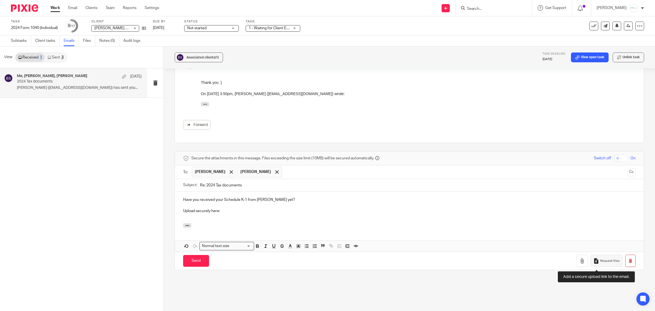
click at [600, 263] on span "Request files" at bounding box center [609, 260] width 19 height 4
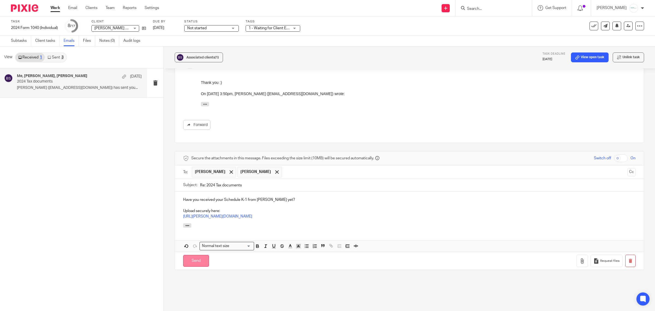
click at [193, 261] on input "Send" at bounding box center [196, 261] width 26 height 12
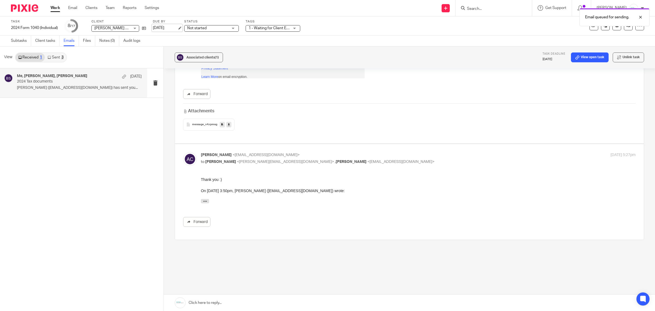
click at [173, 25] on link "[DATE]" at bounding box center [165, 28] width 25 height 6
click at [380, 25] on div "Email queued for sending." at bounding box center [488, 15] width 322 height 21
click at [484, 7] on input "Search" at bounding box center [490, 9] width 49 height 5
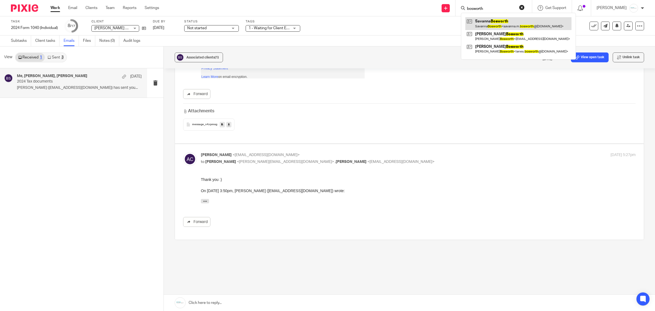
type input "bosworth"
click at [485, 22] on link at bounding box center [518, 23] width 106 height 13
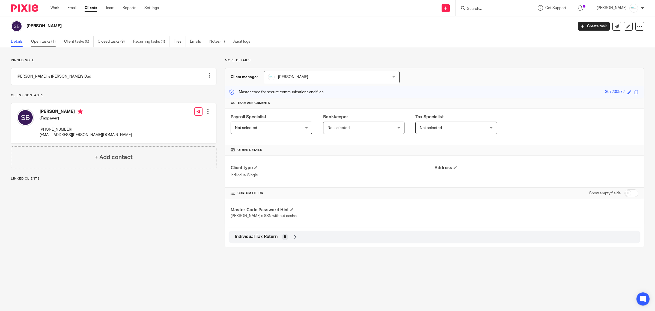
click at [45, 39] on link "Open tasks (1)" at bounding box center [45, 41] width 29 height 11
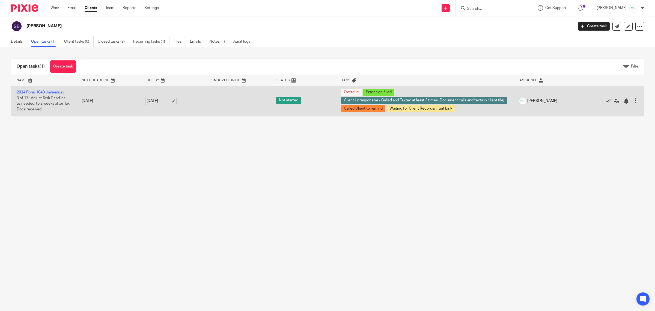
click at [167, 100] on link "[DATE]" at bounding box center [159, 101] width 25 height 6
click at [51, 92] on link "2024 Form 1040 (Individual)" at bounding box center [41, 92] width 48 height 4
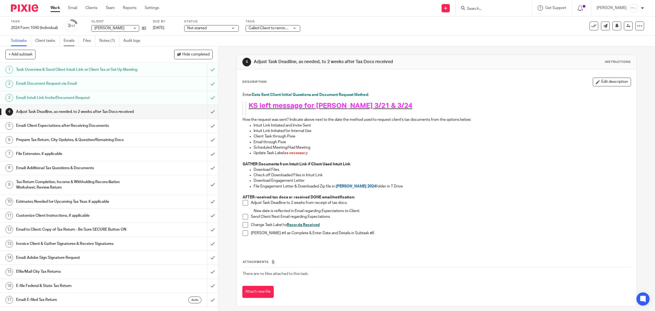
click at [75, 40] on link "Emails" at bounding box center [71, 40] width 15 height 11
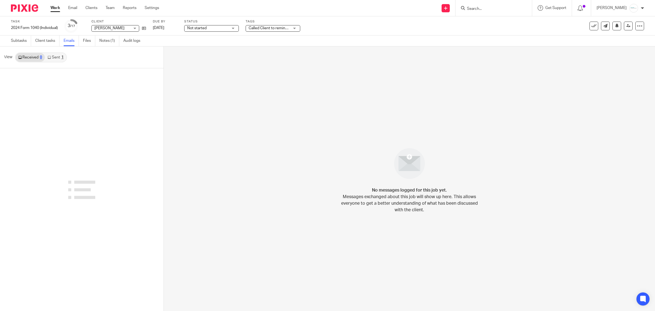
click at [58, 61] on link "Sent 1" at bounding box center [55, 57] width 21 height 9
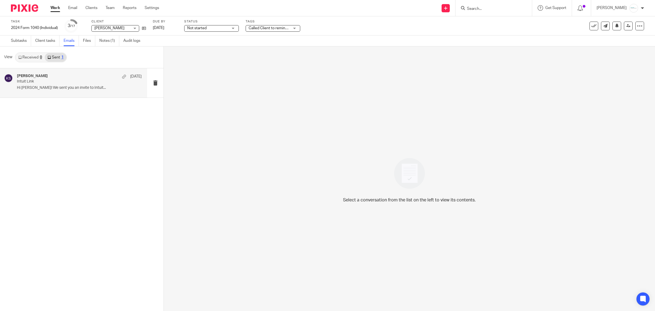
click at [62, 84] on div "[PERSON_NAME] [DATE] Intuit Link Hi [PERSON_NAME]! We sent you an invite to Int…" at bounding box center [79, 83] width 125 height 18
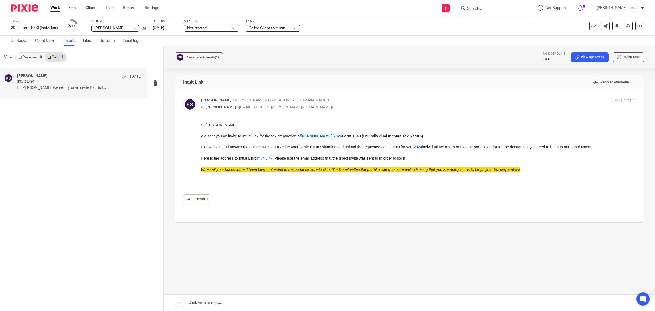
click at [296, 303] on link at bounding box center [409, 302] width 491 height 16
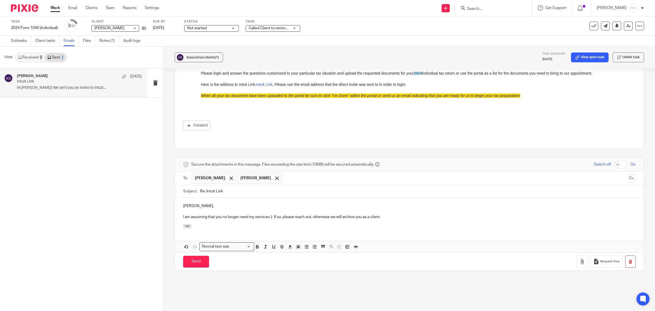
click at [350, 214] on p "I am assuming that you no longer need my services :) If so, please reach out, o…" at bounding box center [409, 216] width 452 height 5
drag, startPoint x: 350, startPoint y: 212, endPoint x: 520, endPoint y: 212, distance: 170.3
click at [520, 214] on p "I am assuming that you no longer need my services :) If so, please reach out, o…" at bounding box center [409, 216] width 452 height 5
click at [228, 174] on div at bounding box center [231, 178] width 6 height 8
click at [198, 256] on input "Send" at bounding box center [196, 261] width 26 height 12
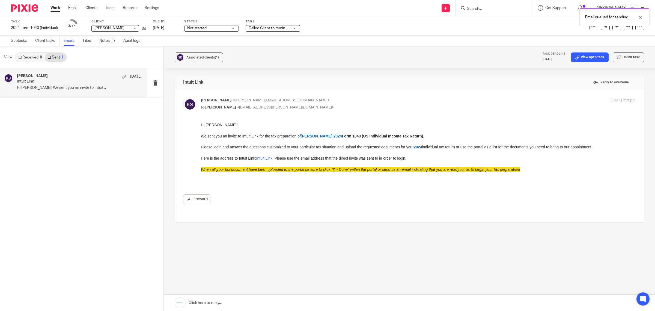
click at [276, 29] on span "Called Client to remind + 3" at bounding box center [271, 28] width 45 height 4
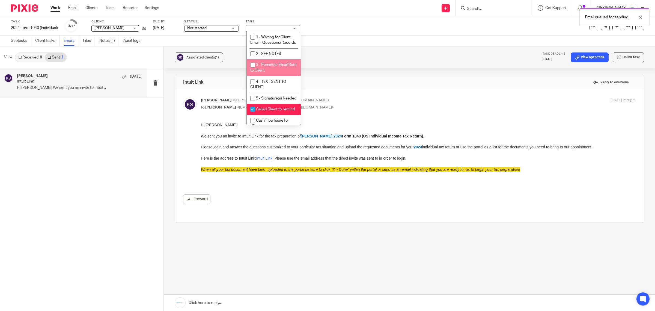
click at [276, 68] on span "3 - Reminder Email Sent to Client" at bounding box center [273, 68] width 46 height 10
checkbox input "true"
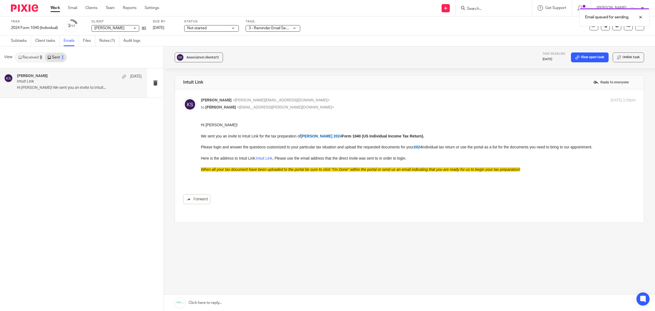
click at [337, 58] on div "Associated clients (1) Task deadline [DATE] View open task Unlink task" at bounding box center [409, 57] width 491 height 22
